Goal: Information Seeking & Learning: Check status

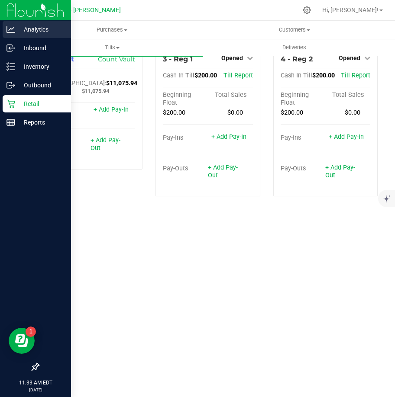
click at [39, 32] on p "Analytics" at bounding box center [41, 29] width 52 height 10
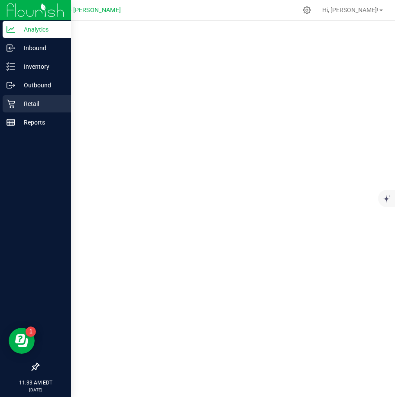
click at [27, 109] on p "Retail" at bounding box center [41, 104] width 52 height 10
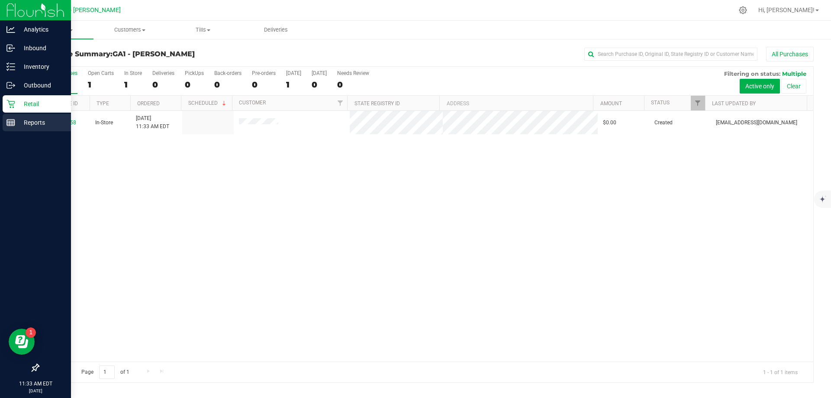
click at [32, 122] on p "Reports" at bounding box center [41, 122] width 52 height 10
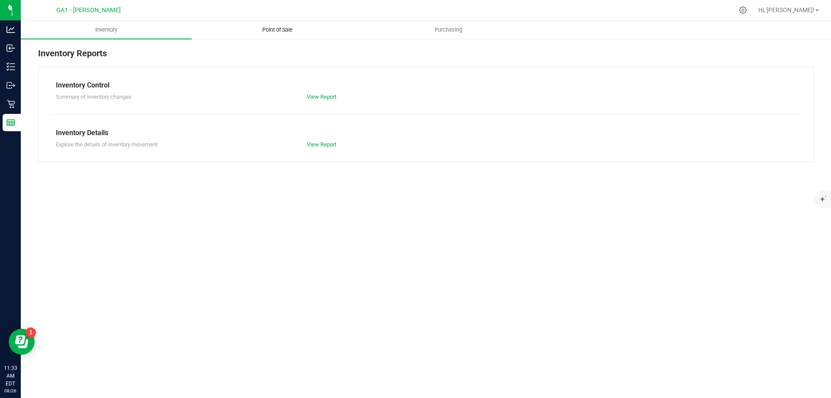
click at [301, 29] on span "Point of Sale" at bounding box center [278, 30] width 54 height 8
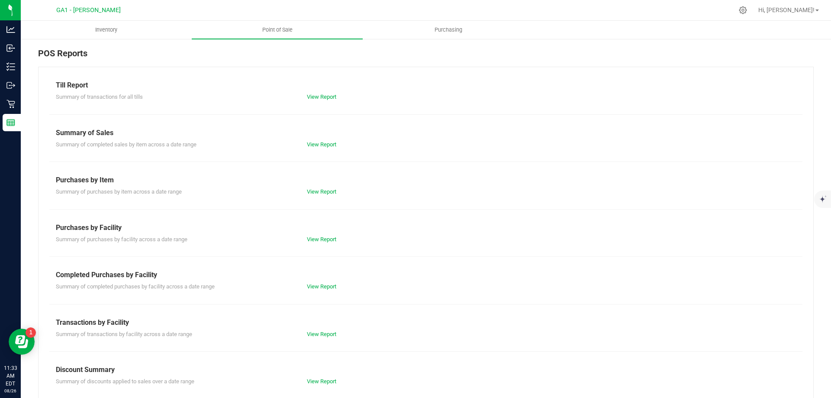
click at [332, 148] on div "Till Report Summary of transactions for all tills View Report Summary of Sales …" at bounding box center [425, 257] width 775 height 380
click at [332, 147] on link "View Report" at bounding box center [321, 144] width 29 height 6
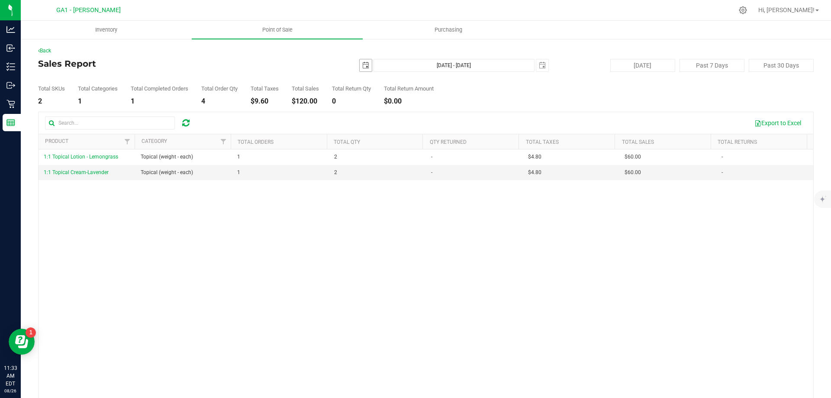
click at [364, 71] on span "select" at bounding box center [366, 65] width 12 height 12
click at [360, 151] on link "17" at bounding box center [363, 153] width 13 height 13
type input "[DATE]"
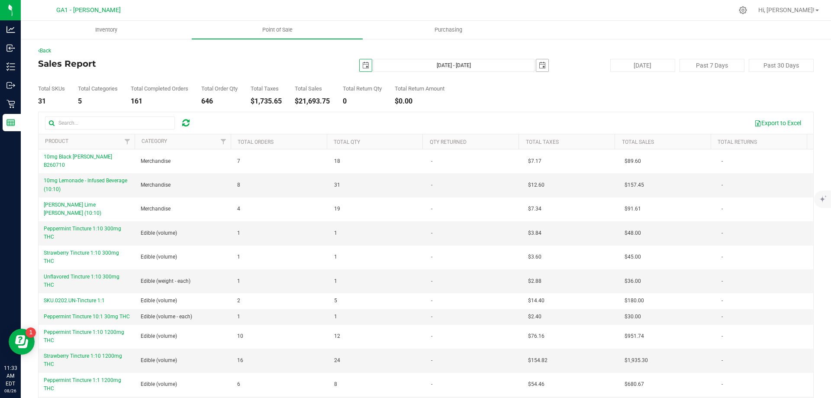
click at [394, 64] on span "select" at bounding box center [542, 65] width 7 height 7
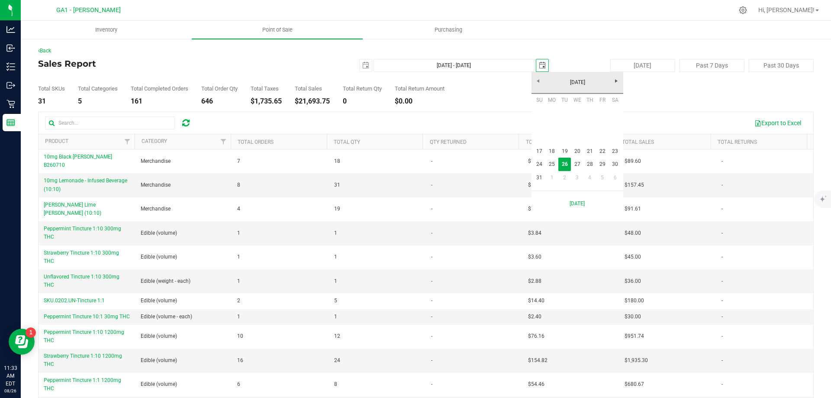
scroll to position [0, 22]
click at [394, 151] on link "23" at bounding box center [615, 151] width 13 height 13
type input "[DATE] - [DATE]"
type input "[DATE]"
